Goal: Obtain resource: Download file/media

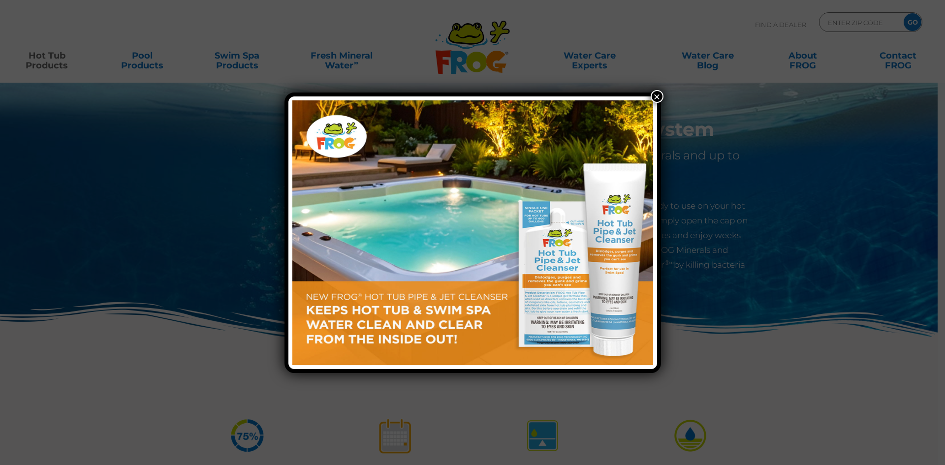
click at [656, 96] on button "×" at bounding box center [656, 96] width 13 height 13
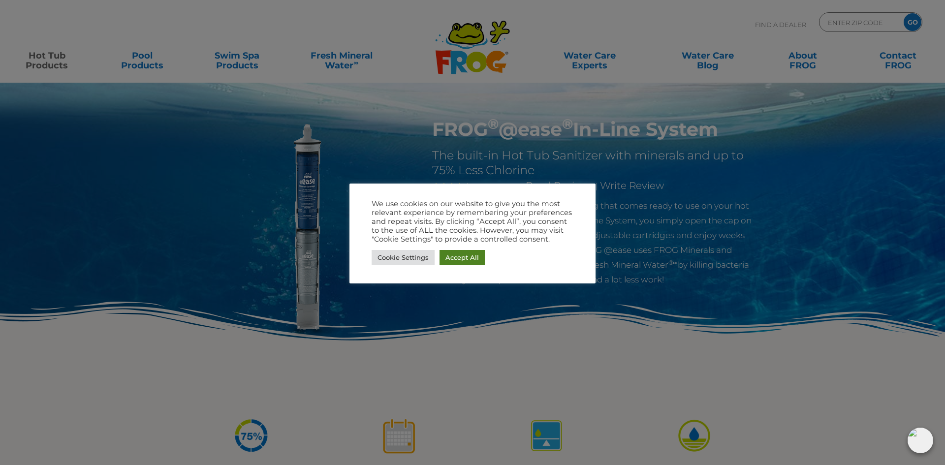
click at [455, 257] on link "Accept All" at bounding box center [461, 257] width 45 height 15
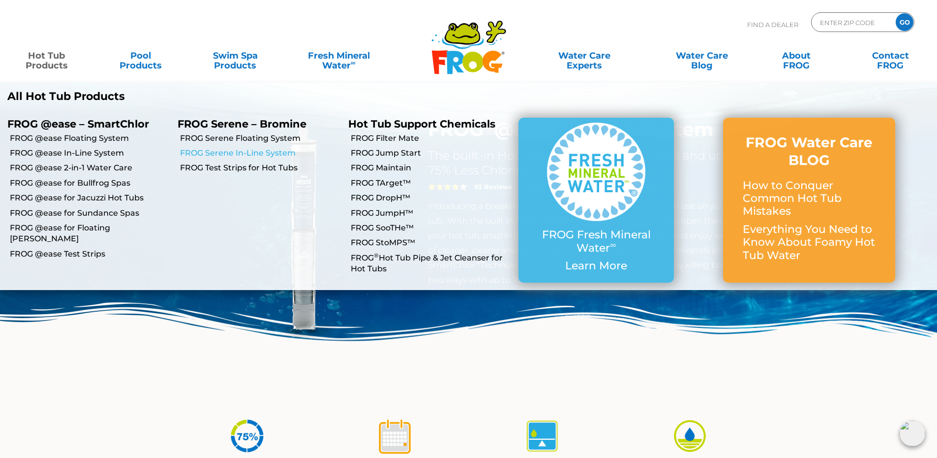
click at [234, 153] on link "FROG Serene In-Line System" at bounding box center [260, 153] width 160 height 11
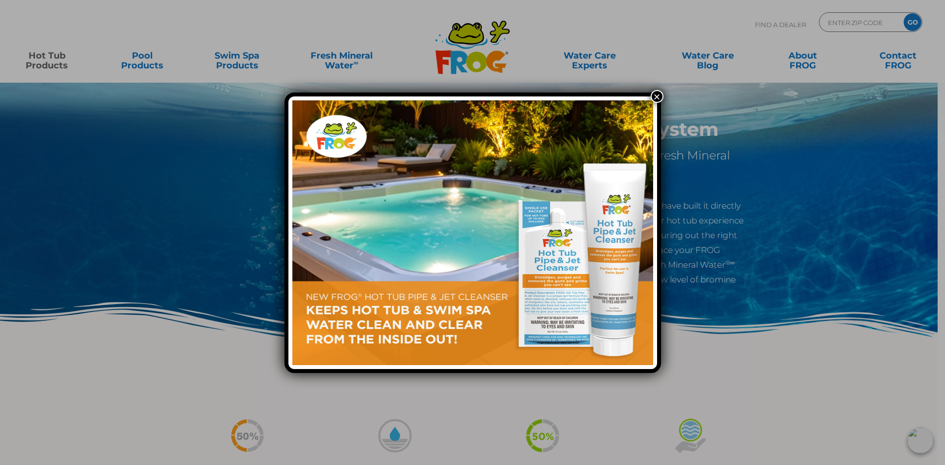
click at [659, 95] on button "×" at bounding box center [656, 96] width 13 height 13
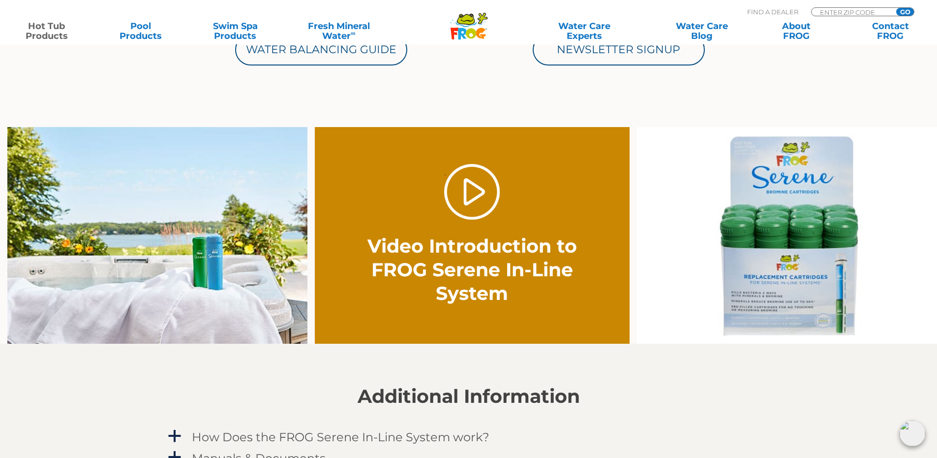
scroll to position [689, 0]
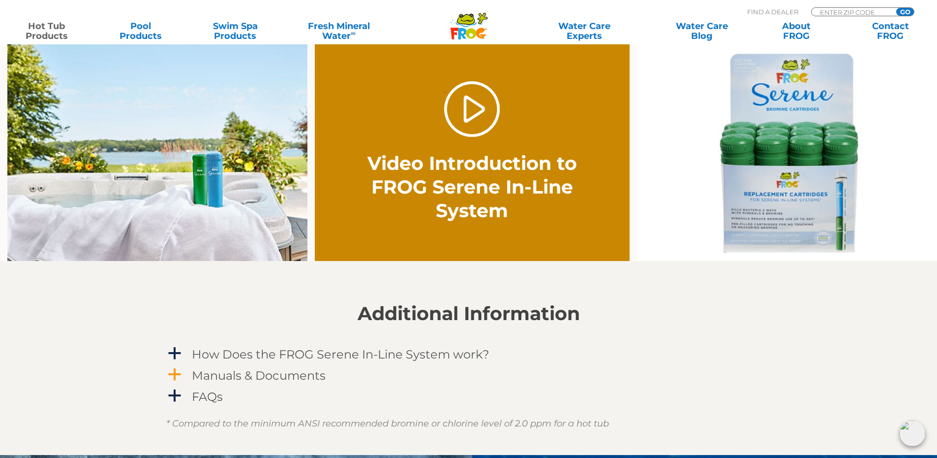
click at [250, 374] on h4 "Manuals & Documents" at bounding box center [259, 374] width 134 height 13
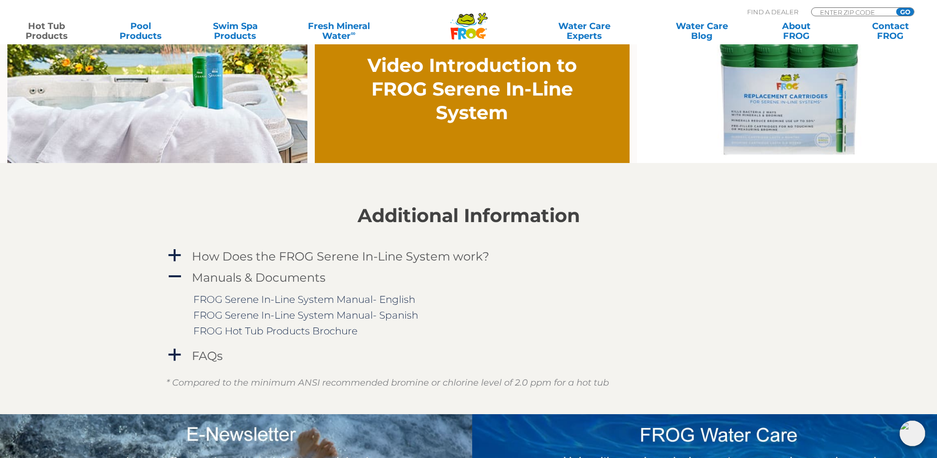
scroll to position [787, 0]
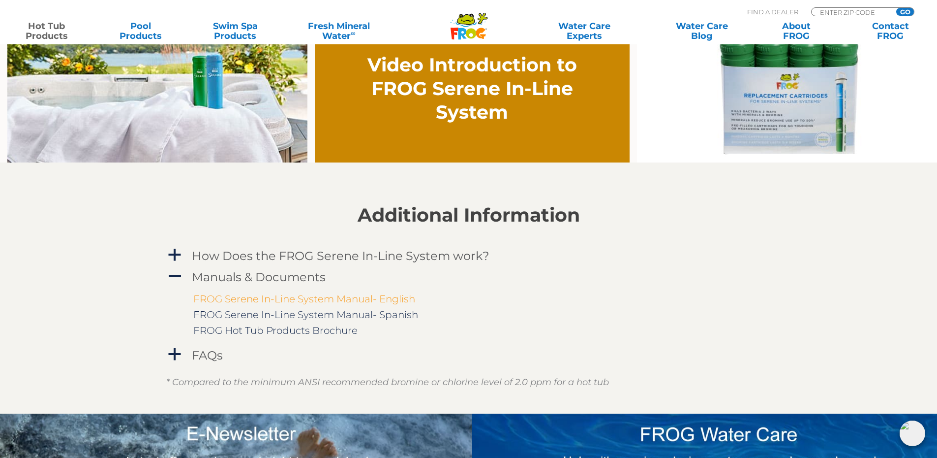
click at [329, 300] on link "FROG Serene In-Line System Manual- English" at bounding box center [304, 299] width 222 height 12
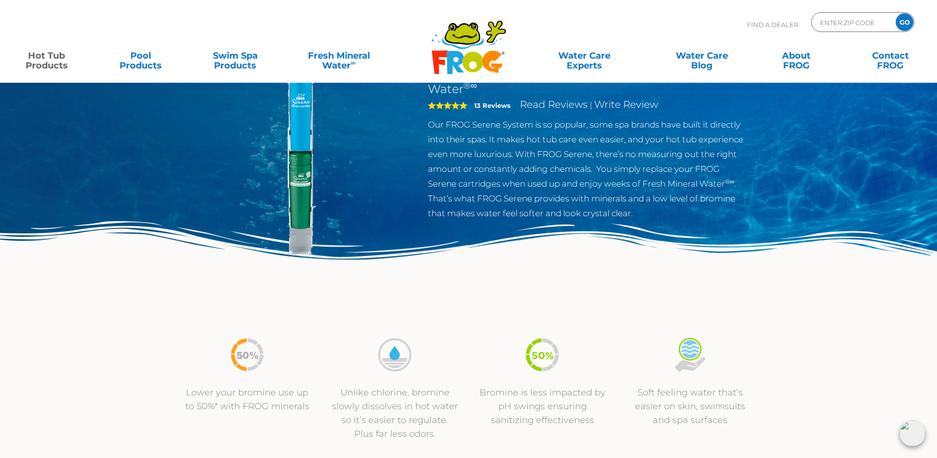
scroll to position [0, 0]
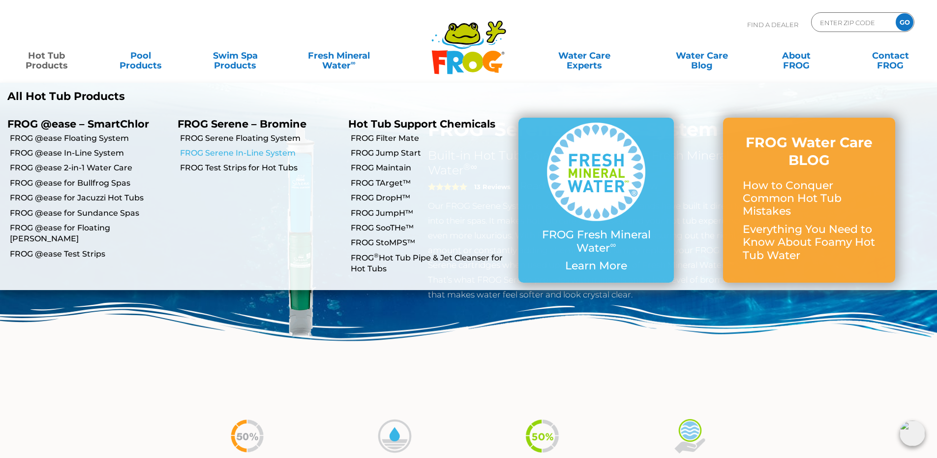
click at [218, 156] on link "FROG Serene In-Line System" at bounding box center [260, 153] width 160 height 11
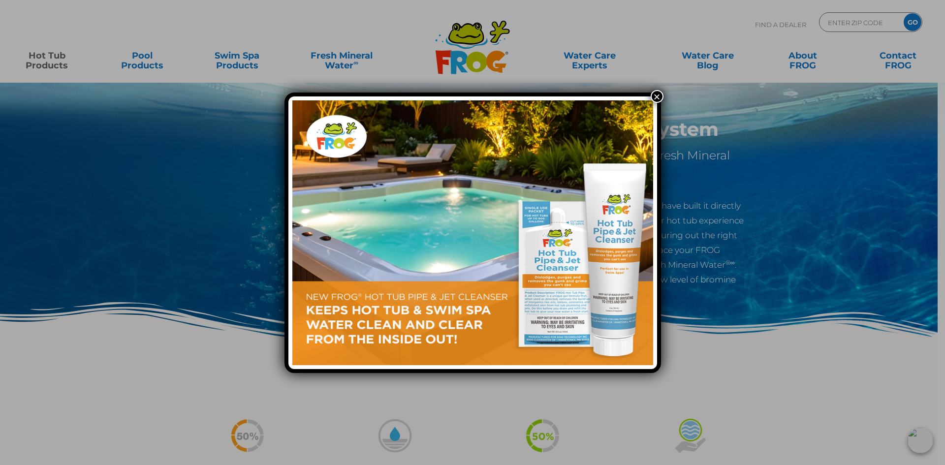
click at [657, 97] on button "×" at bounding box center [656, 96] width 13 height 13
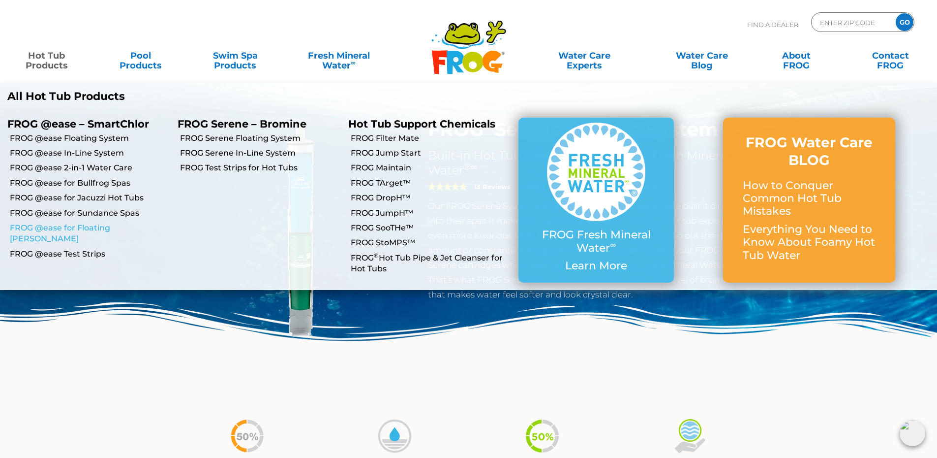
click at [72, 225] on link "FROG @ease for Floating [PERSON_NAME]" at bounding box center [90, 233] width 160 height 22
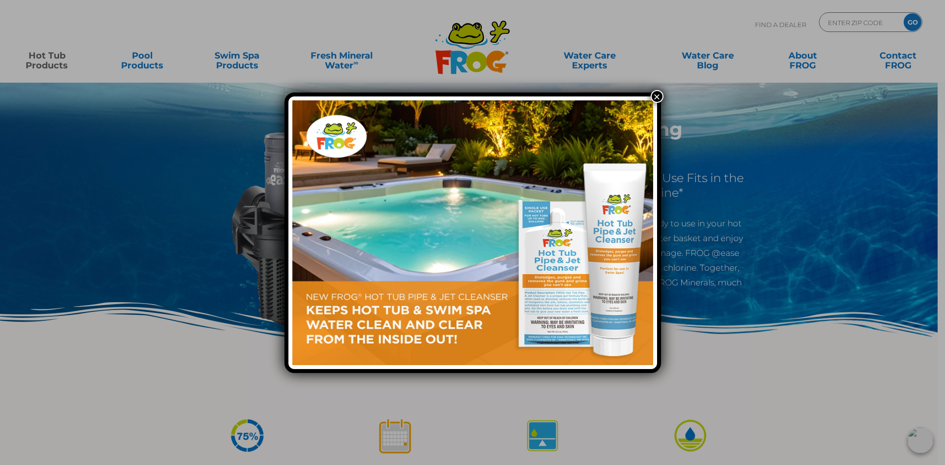
click at [653, 94] on button "×" at bounding box center [656, 96] width 13 height 13
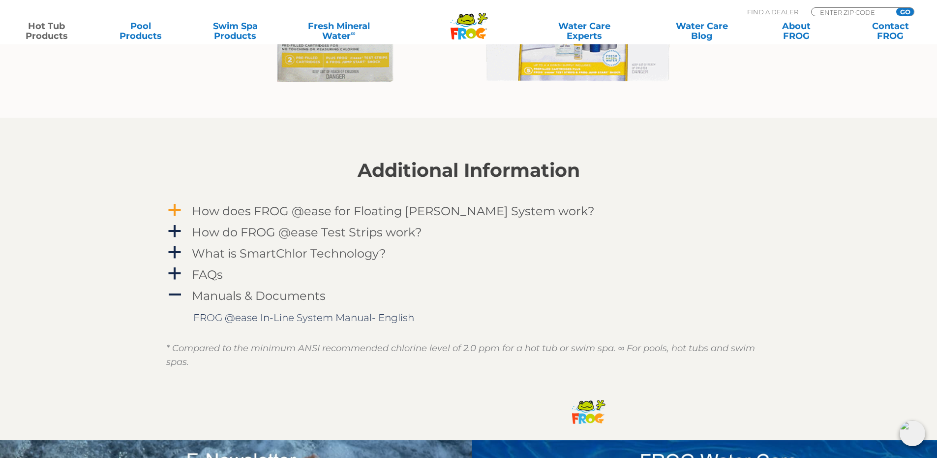
scroll to position [984, 0]
click at [279, 296] on h4 "Manuals & Documents" at bounding box center [259, 294] width 134 height 13
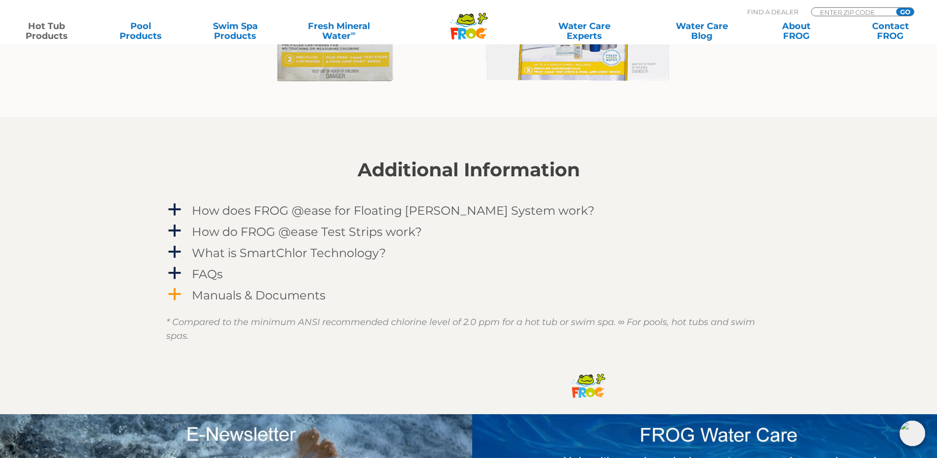
click at [279, 296] on h4 "Manuals & Documents" at bounding box center [259, 294] width 134 height 13
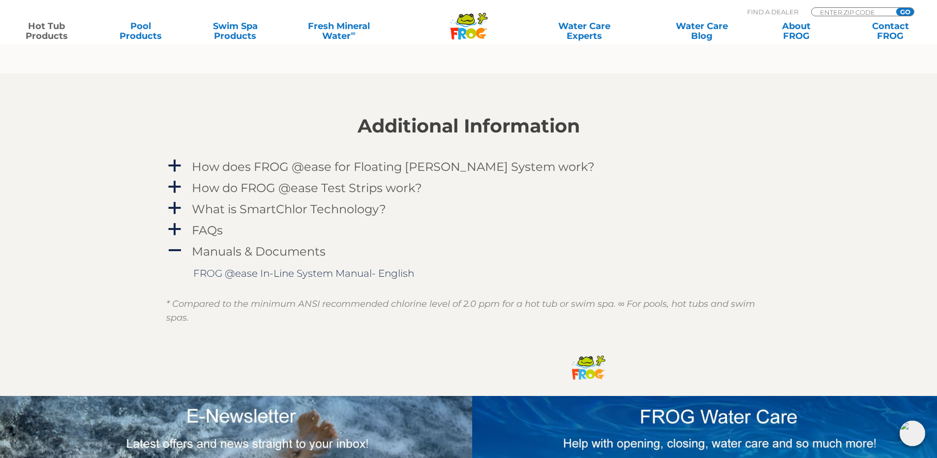
scroll to position [1131, 0]
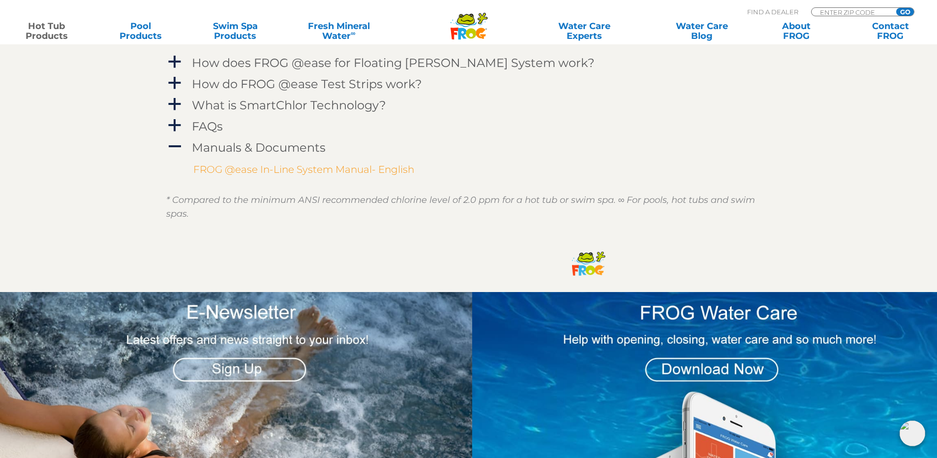
click at [347, 169] on link "FROG @ease In-Line System Manual- English" at bounding box center [303, 169] width 221 height 12
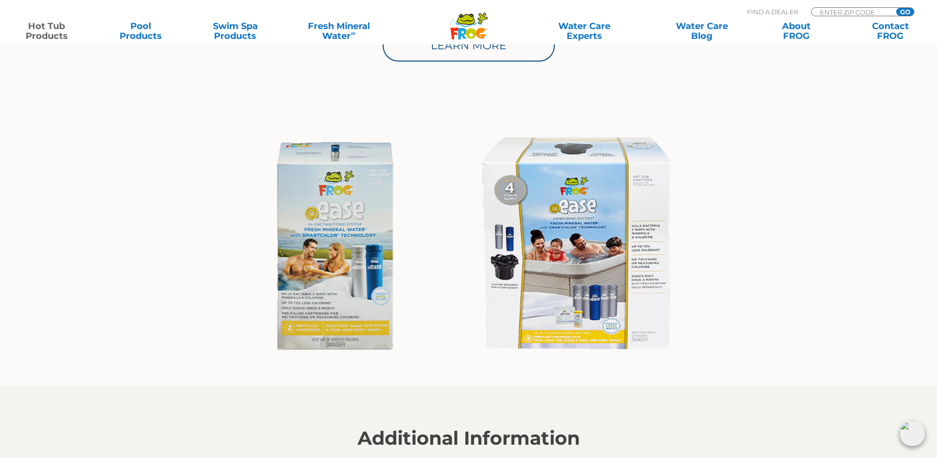
scroll to position [738, 0]
